Goal: Task Accomplishment & Management: Use online tool/utility

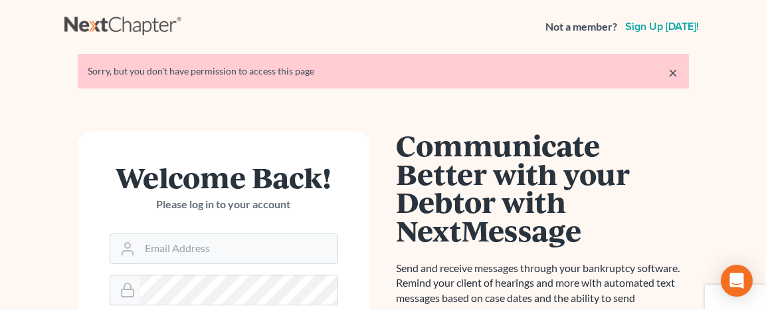
scroll to position [133, 0]
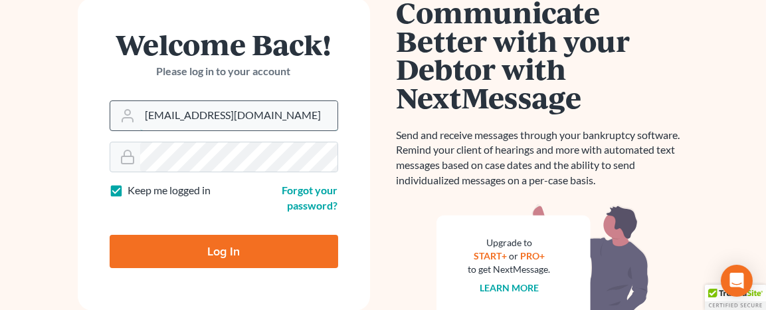
click at [220, 116] on input "[EMAIL_ADDRESS][DOMAIN_NAME]" at bounding box center [238, 115] width 197 height 29
type input "[EMAIL_ADDRESS][DOMAIN_NAME]"
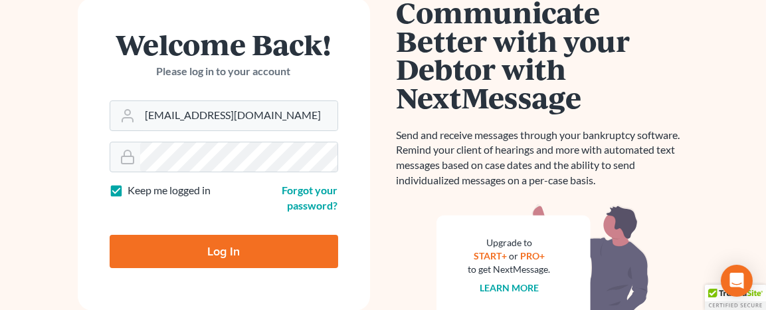
click at [227, 242] on input "Log In" at bounding box center [224, 250] width 228 height 33
type input "Thinking..."
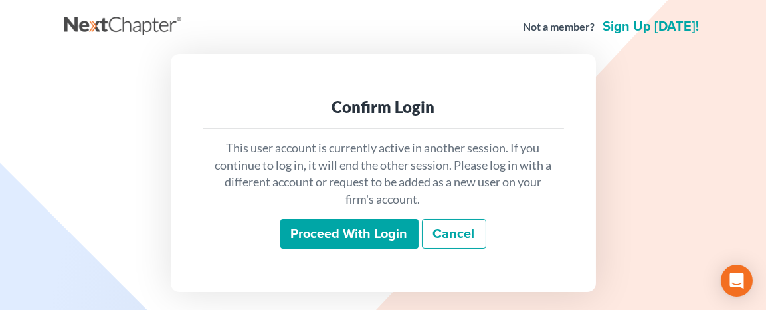
click at [354, 239] on input "Proceed with login" at bounding box center [349, 234] width 138 height 31
